Goal: Find specific page/section: Find specific page/section

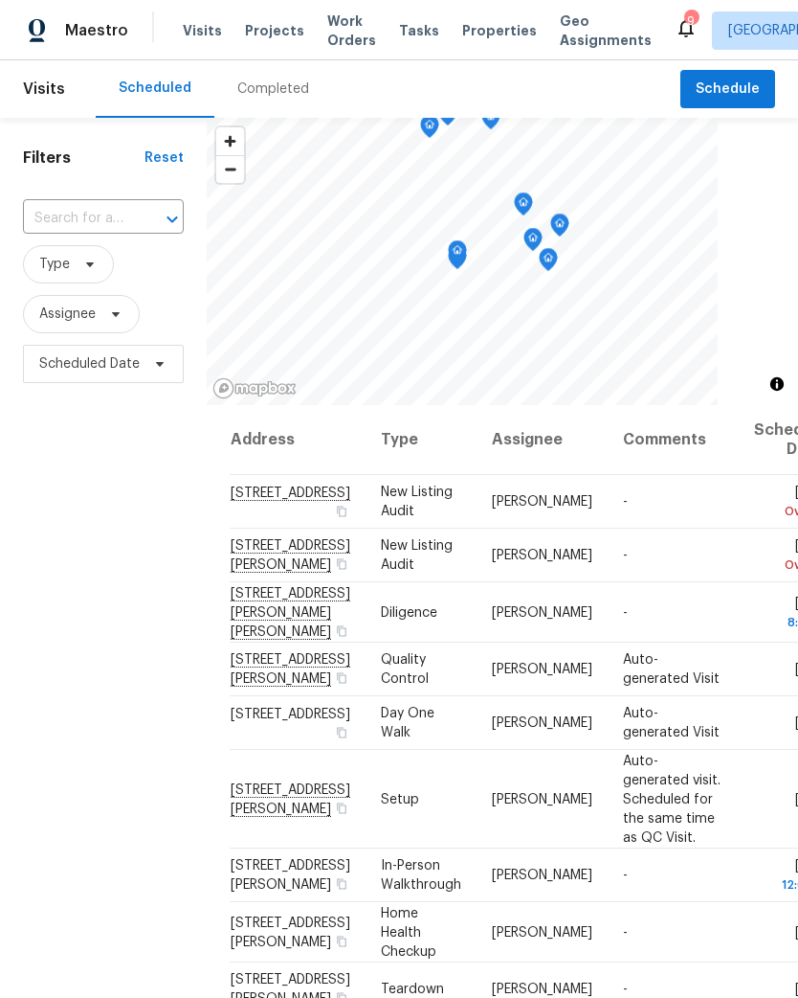
click at [256, 35] on span "Projects" at bounding box center [274, 30] width 59 height 19
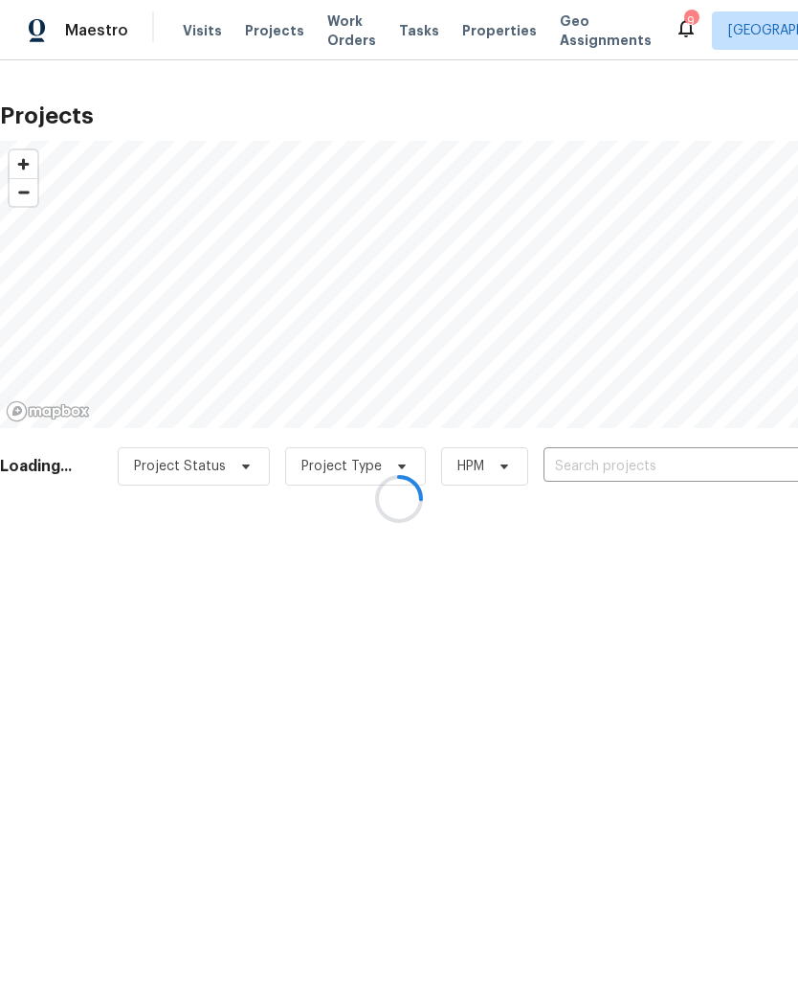
click at [633, 466] on div at bounding box center [399, 499] width 798 height 998
click at [628, 468] on div at bounding box center [399, 499] width 798 height 998
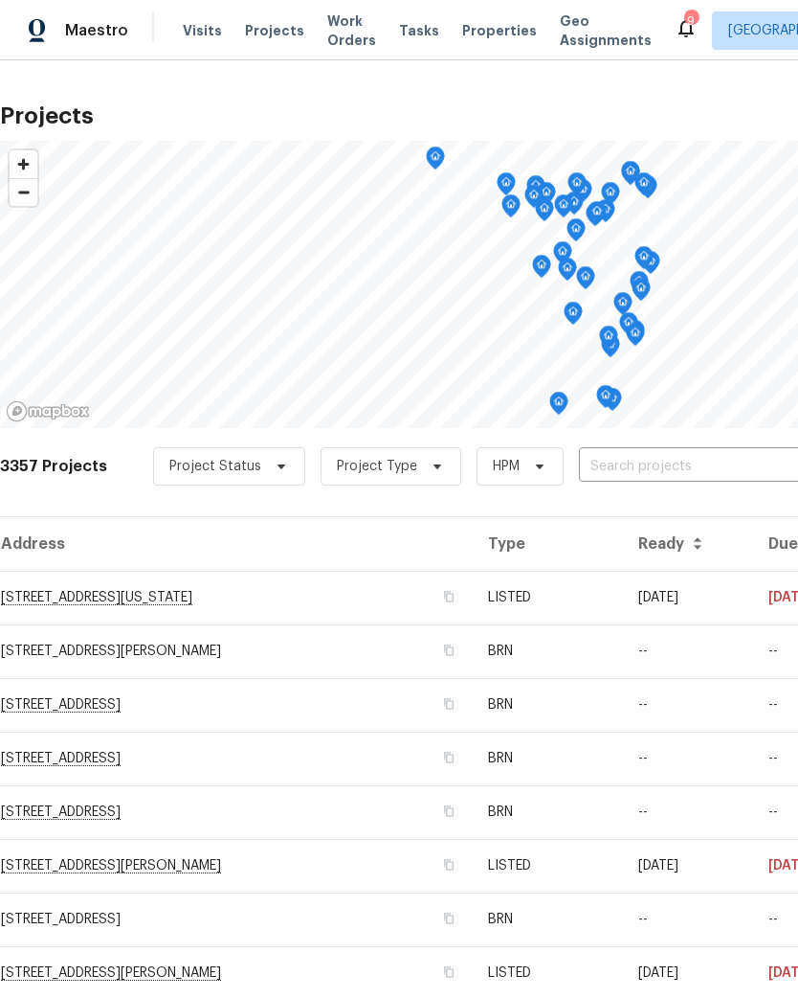
click at [615, 464] on input "text" at bounding box center [688, 467] width 219 height 30
type input "2417"
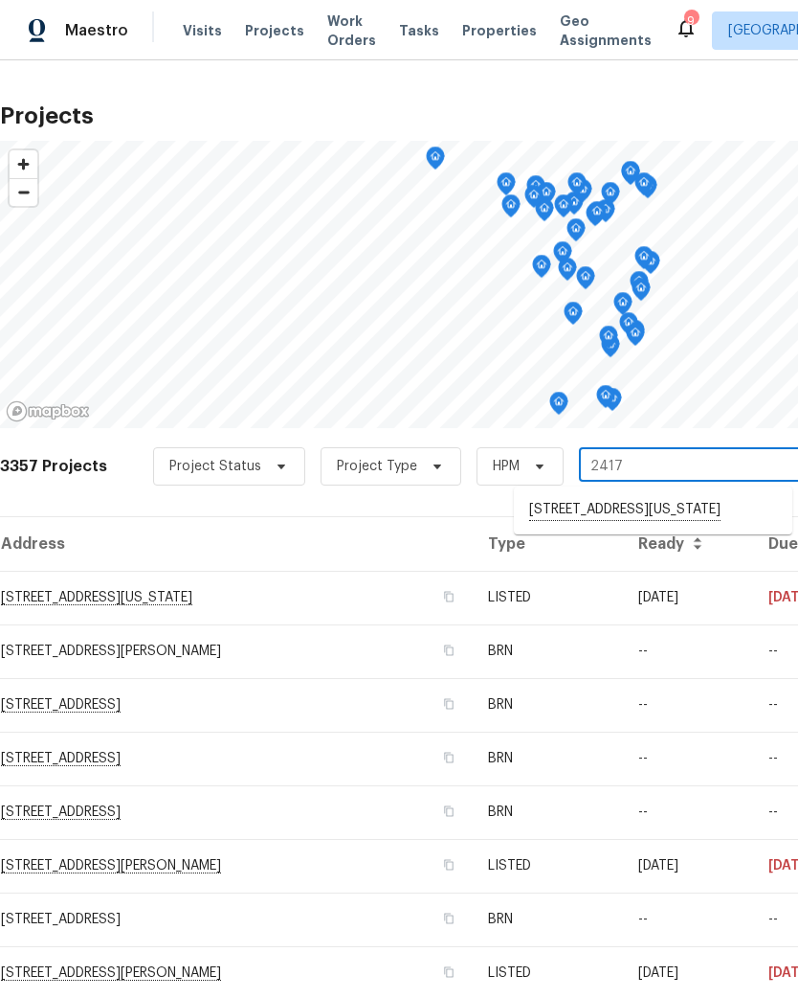
click at [596, 527] on li "[STREET_ADDRESS][US_STATE]" at bounding box center [653, 510] width 279 height 33
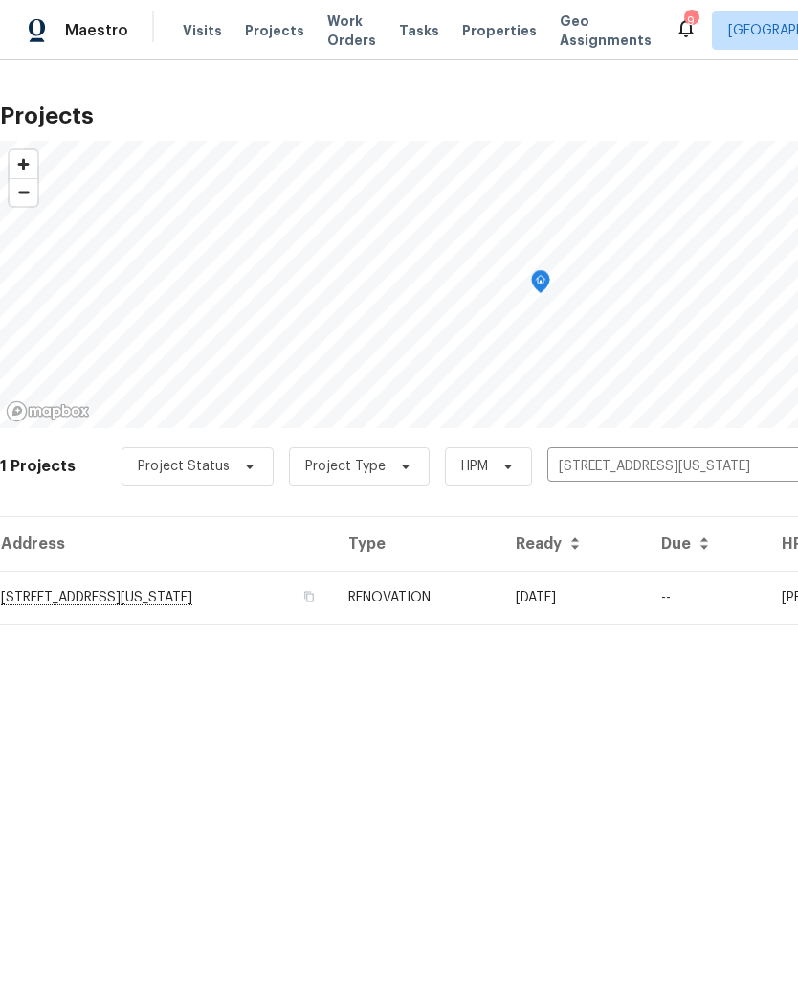
click at [250, 580] on td "[STREET_ADDRESS][US_STATE]" at bounding box center [166, 598] width 333 height 54
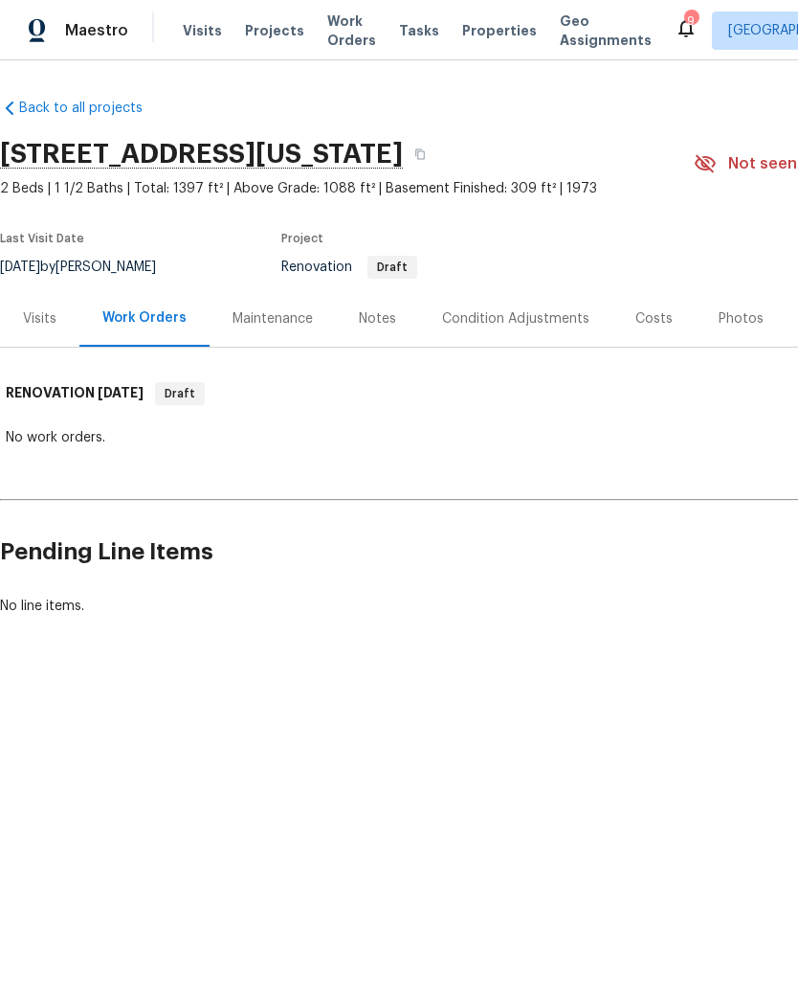
click at [540, 320] on div "Condition Adjustments" at bounding box center [515, 318] width 147 height 19
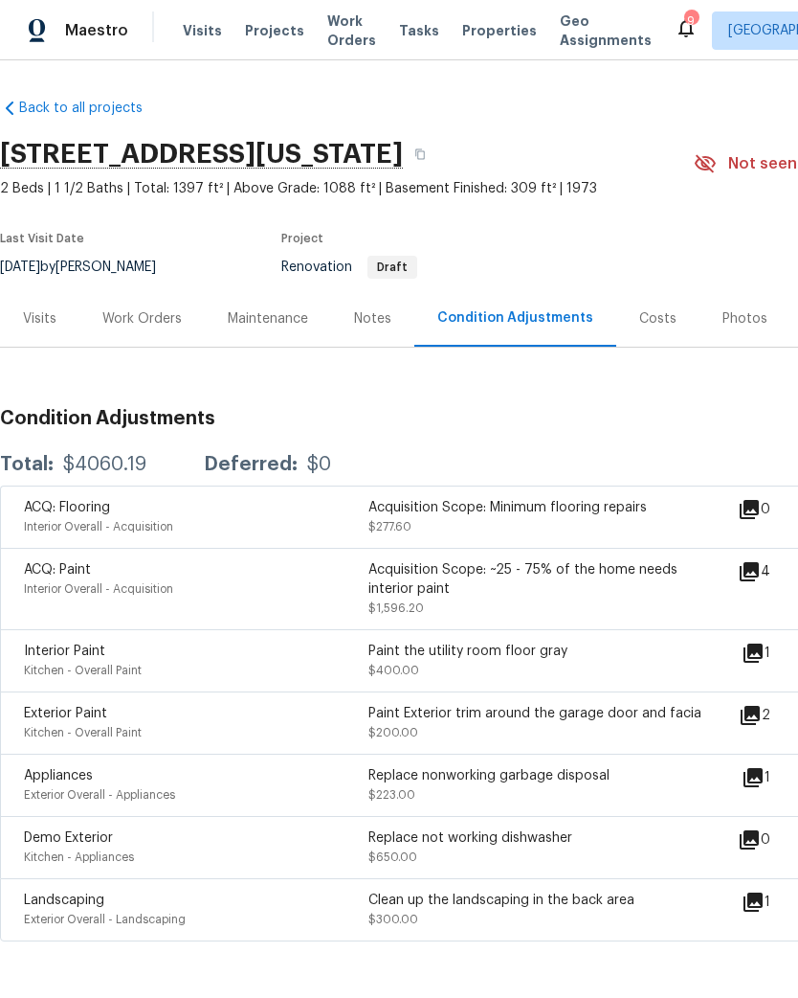
click at [535, 581] on div "Acquisition Scope: ~25 - 75% of the home needs interior paint" at bounding box center [541, 579] width 345 height 38
click at [754, 575] on icon at bounding box center [749, 571] width 19 height 19
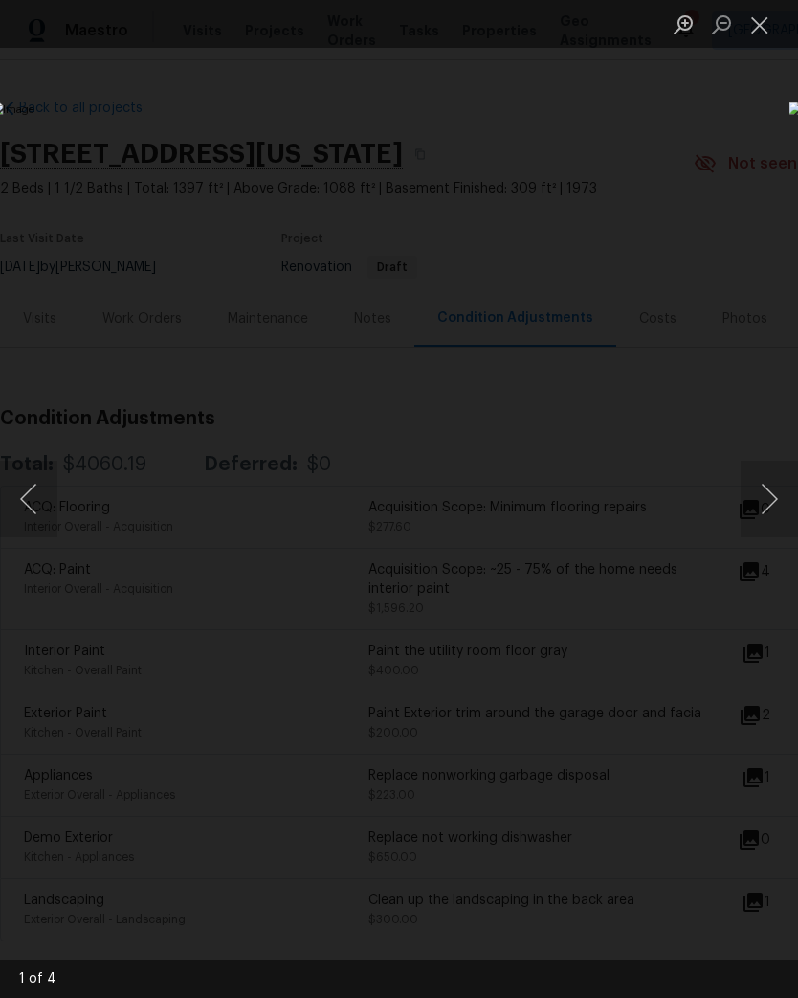
click at [625, 503] on img "Lightbox" at bounding box center [308, 498] width 635 height 793
click at [762, 503] on button "Next image" at bounding box center [769, 498] width 57 height 77
click at [761, 496] on button "Next image" at bounding box center [769, 498] width 57 height 77
click at [769, 503] on button "Next image" at bounding box center [769, 498] width 57 height 77
click at [770, 503] on button "Next image" at bounding box center [769, 498] width 57 height 77
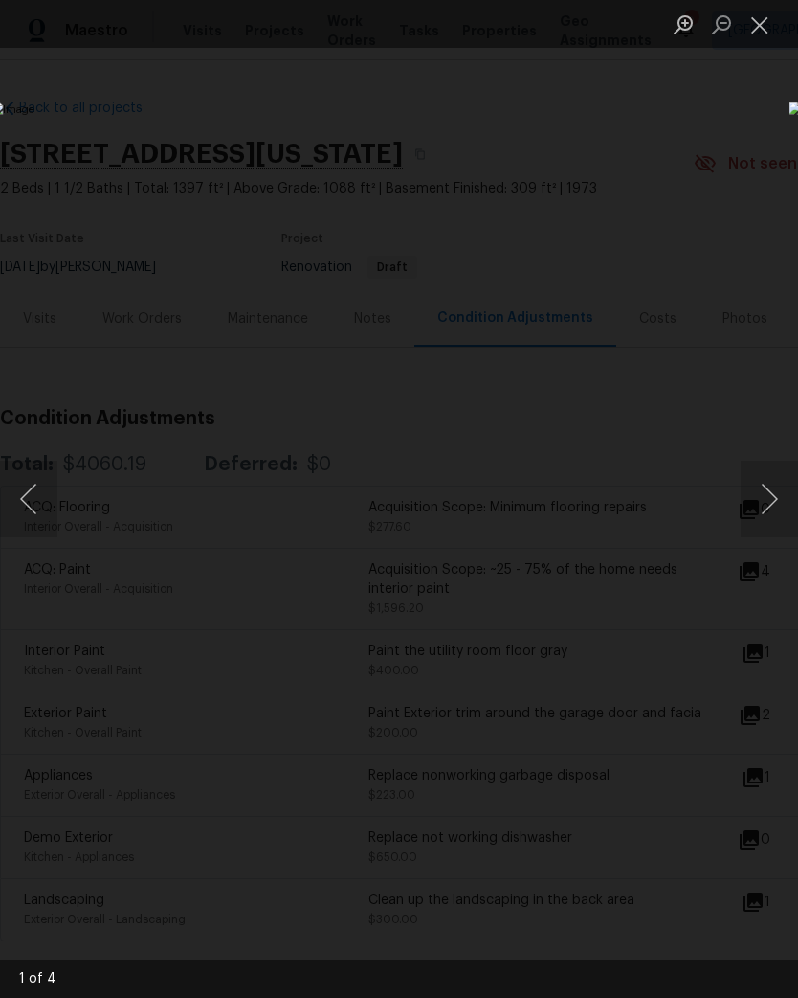
click at [720, 89] on div "Lightbox" at bounding box center [399, 499] width 798 height 998
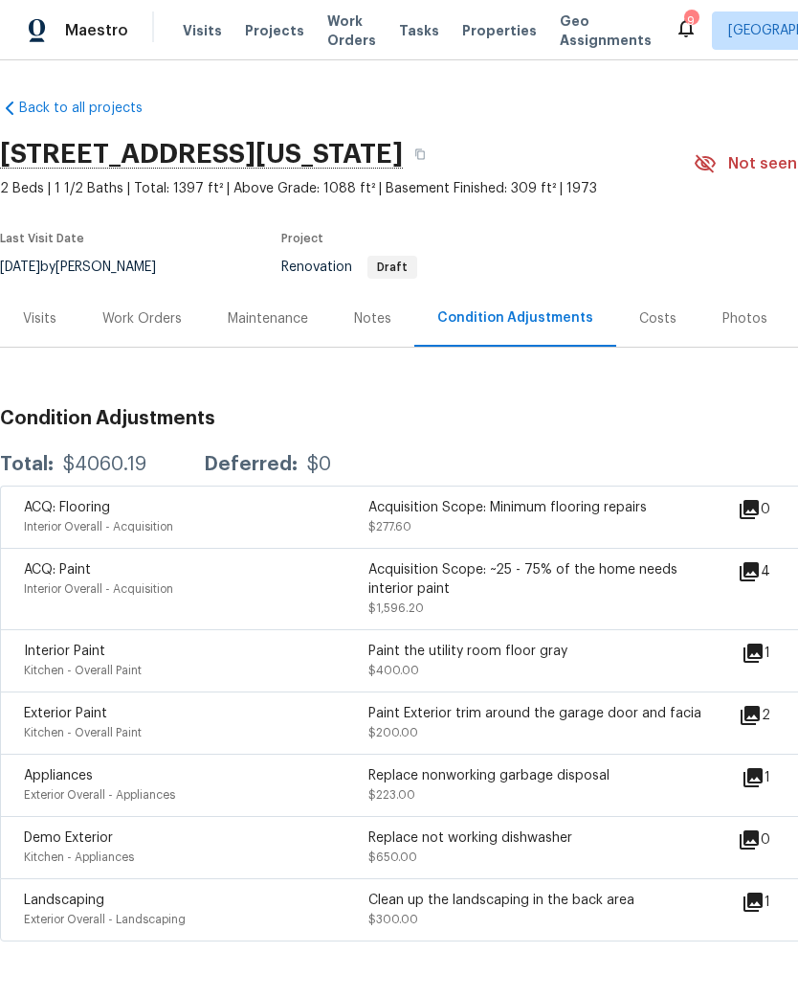
click at [55, 321] on div "Visits" at bounding box center [40, 318] width 34 height 19
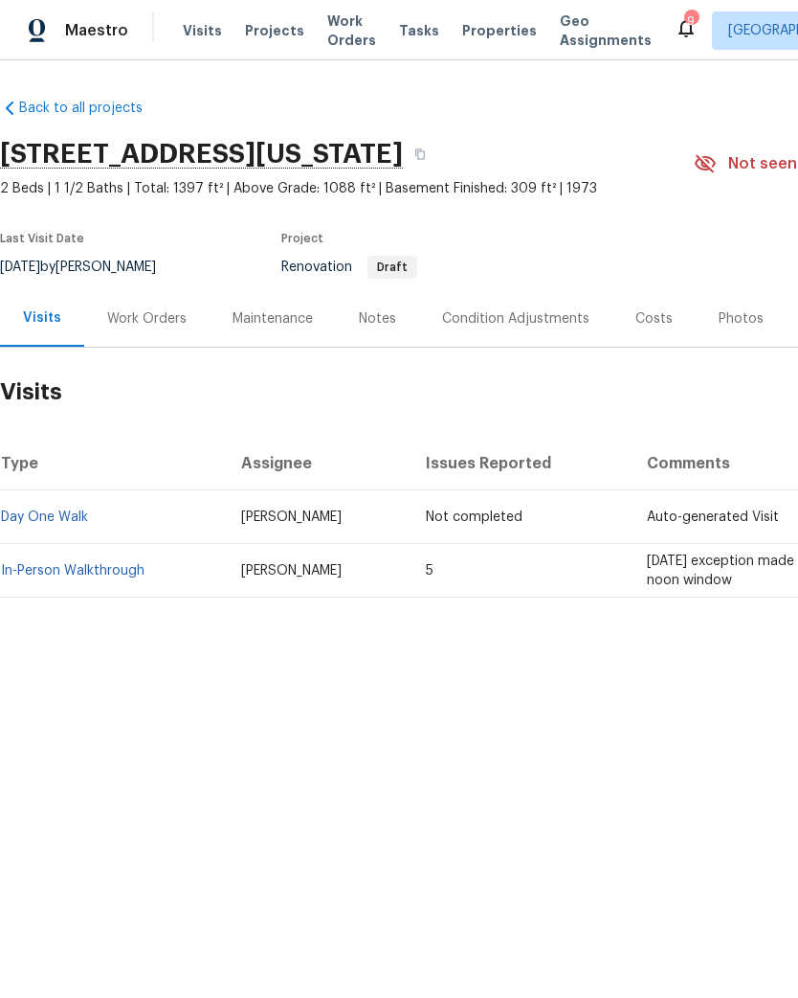
click at [499, 325] on div "Condition Adjustments" at bounding box center [515, 318] width 147 height 19
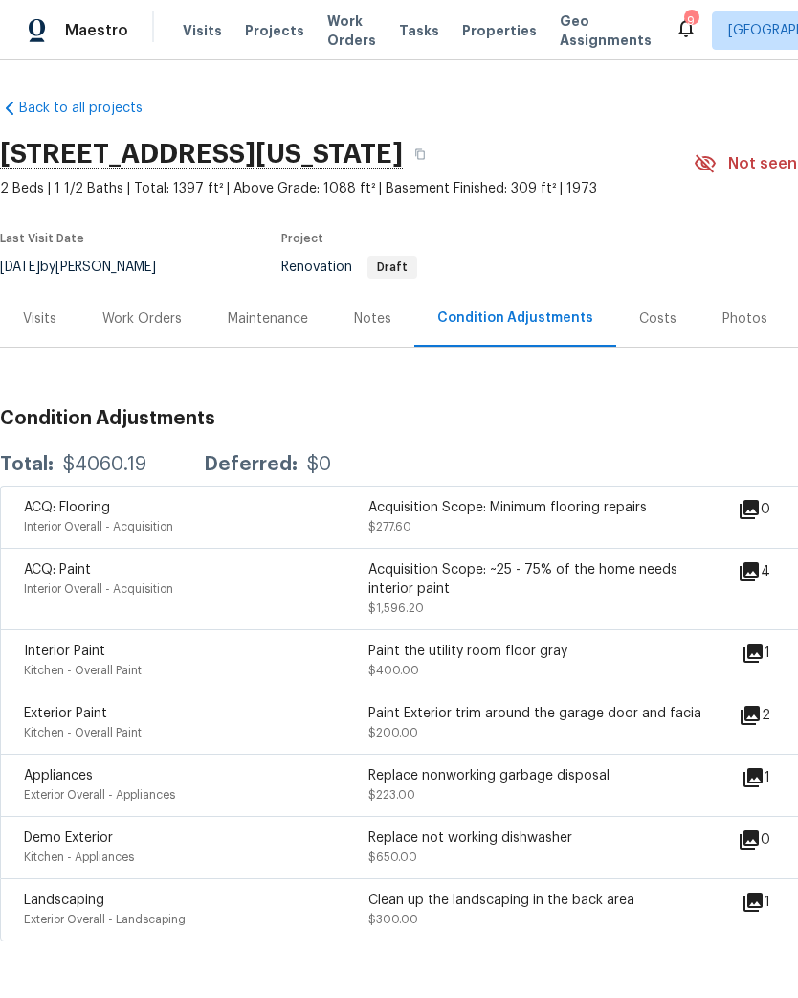
click at [758, 722] on icon at bounding box center [750, 715] width 19 height 19
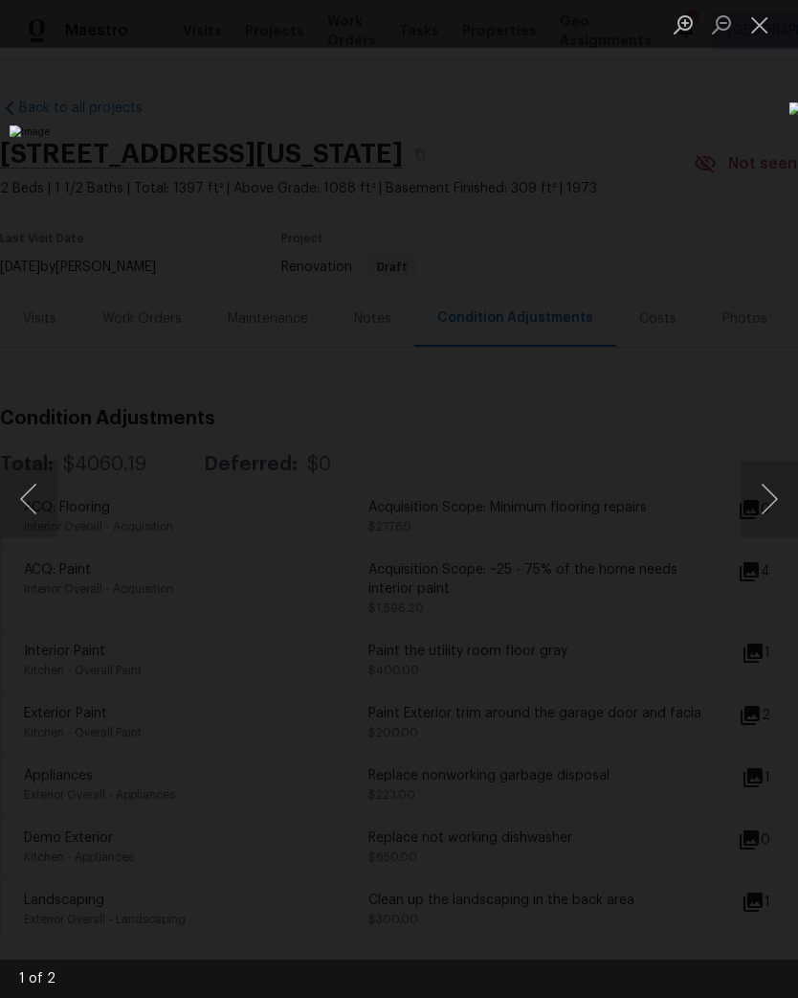
click at [151, 631] on img "Lightbox" at bounding box center [308, 498] width 597 height 747
click at [770, 481] on button "Next image" at bounding box center [769, 498] width 57 height 77
